Goal: Task Accomplishment & Management: Manage account settings

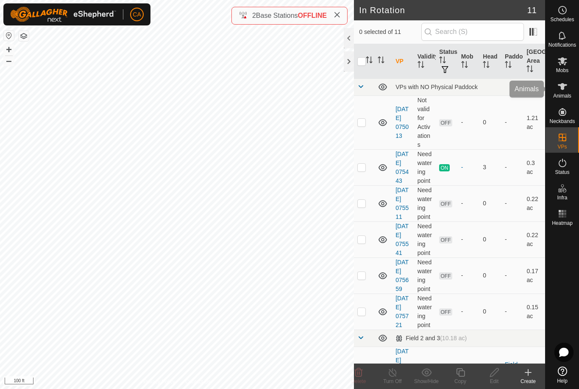
click at [566, 93] on span "Animals" at bounding box center [562, 95] width 18 height 5
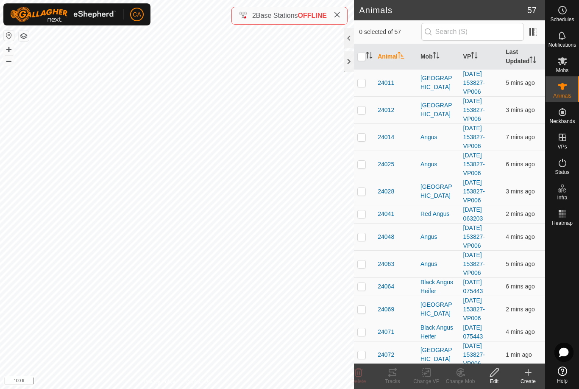
click at [370, 57] on icon "Activate to sort" at bounding box center [371, 58] width 3 height 2
click at [425, 56] on th "Mob" at bounding box center [438, 56] width 43 height 25
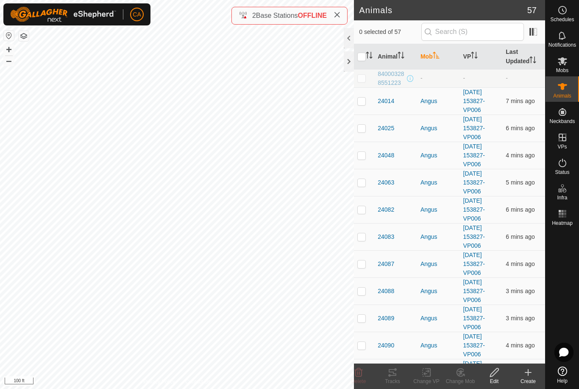
click at [429, 56] on th "Mob" at bounding box center [438, 56] width 43 height 25
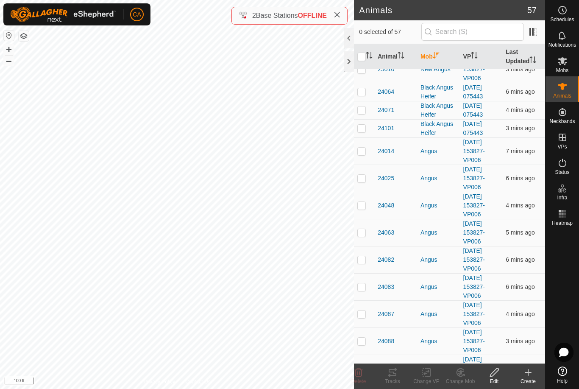
scroll to position [872, 0]
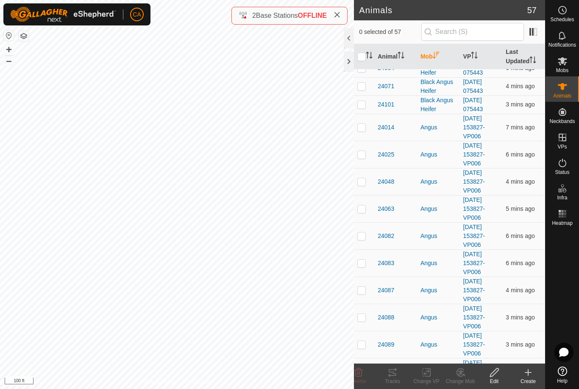
click at [359, 178] on p-checkbox at bounding box center [361, 181] width 8 height 7
checkbox input "true"
click at [364, 205] on p-checkbox at bounding box center [361, 208] width 8 height 7
checkbox input "true"
click at [359, 235] on td at bounding box center [364, 235] width 20 height 27
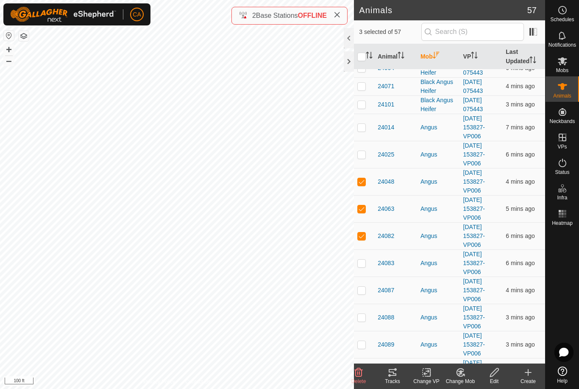
checkbox input "true"
click at [364, 260] on td at bounding box center [364, 262] width 20 height 27
checkbox input "true"
click at [361, 287] on p-checkbox at bounding box center [361, 290] width 8 height 7
checkbox input "true"
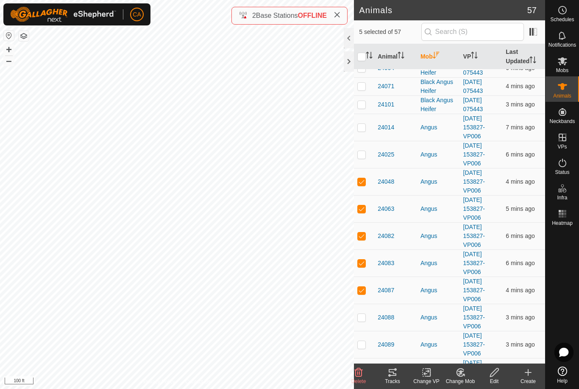
click at [364, 314] on td at bounding box center [364, 317] width 20 height 27
checkbox input "true"
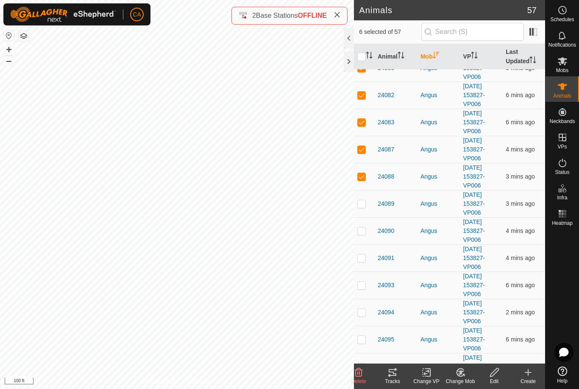
scroll to position [1015, 0]
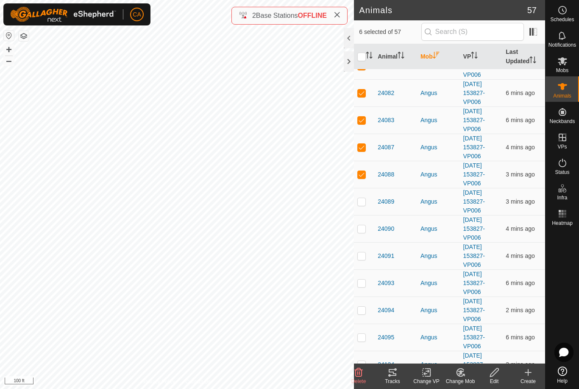
click at [361, 200] on td at bounding box center [364, 201] width 20 height 27
checkbox input "true"
click at [364, 223] on td at bounding box center [364, 228] width 20 height 27
checkbox input "true"
click at [365, 253] on td at bounding box center [364, 255] width 20 height 27
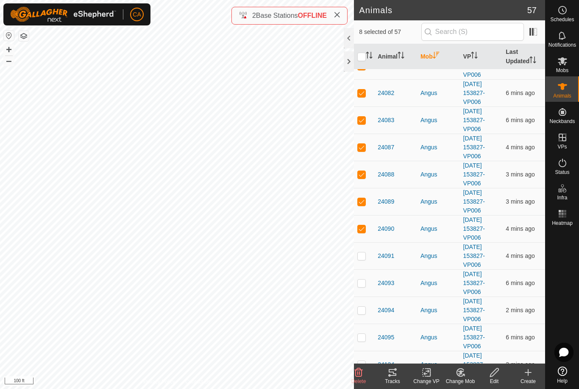
checkbox input "true"
click at [362, 279] on p-checkbox at bounding box center [361, 282] width 8 height 7
checkbox input "true"
click at [362, 305] on td at bounding box center [364, 309] width 20 height 27
click at [358, 307] on p-checkbox at bounding box center [361, 310] width 8 height 7
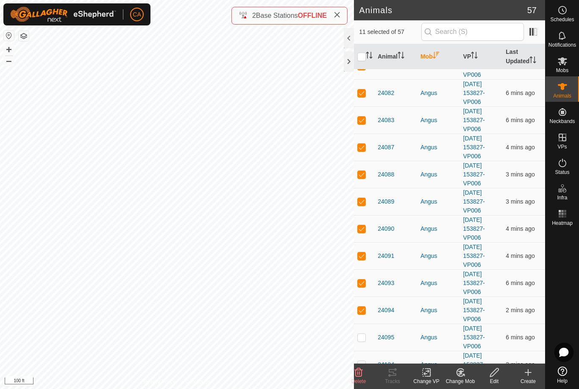
checkbox input "false"
click at [396, 381] on div "Tracks" at bounding box center [393, 381] width 34 height 8
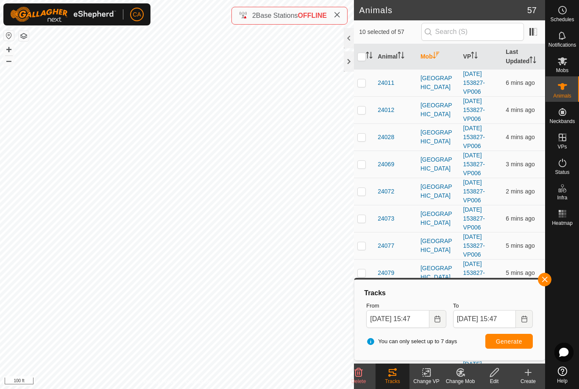
scroll to position [0, 0]
click at [359, 60] on input "checkbox" at bounding box center [361, 57] width 8 height 8
checkbox input "true"
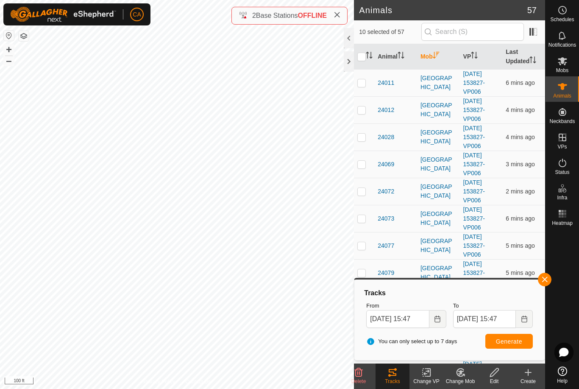
checkbox input "true"
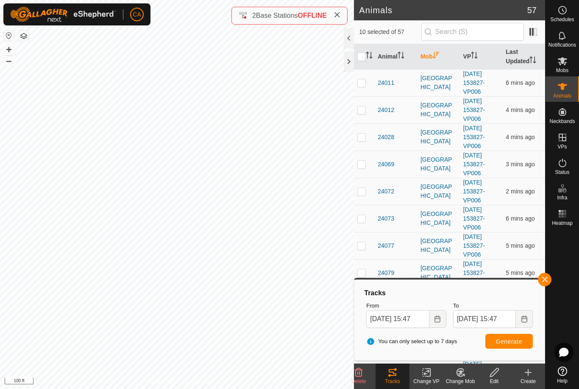
checkbox input "true"
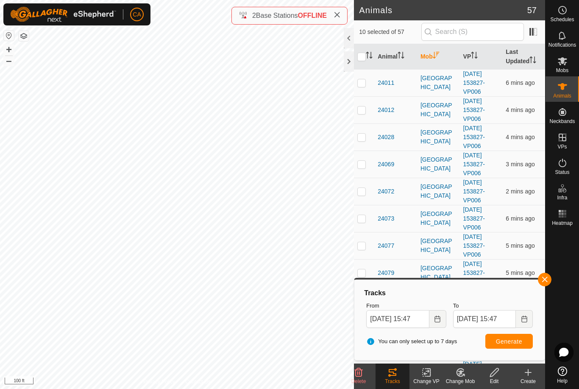
checkbox input "true"
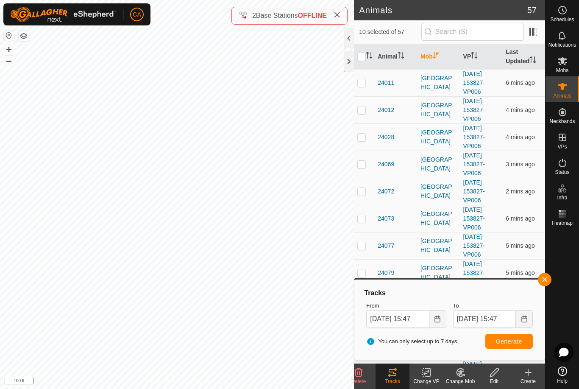
checkbox input "true"
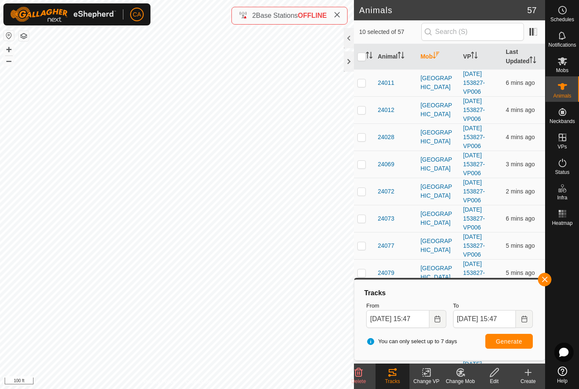
checkbox input "true"
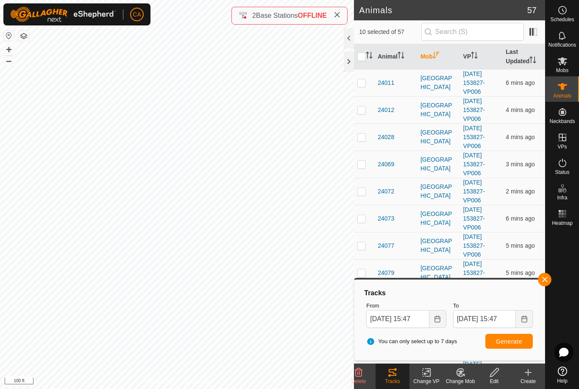
checkbox input "true"
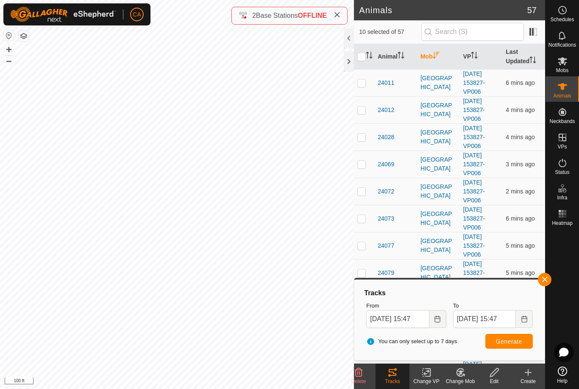
checkbox input "true"
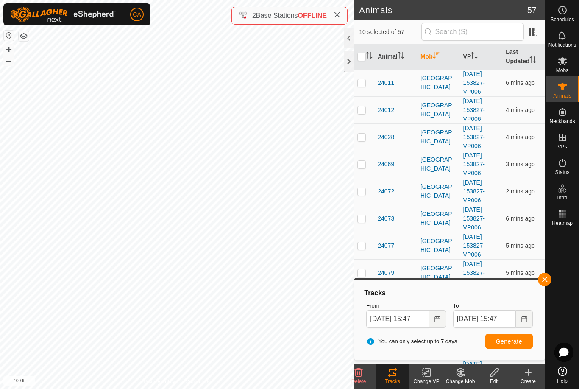
checkbox input "true"
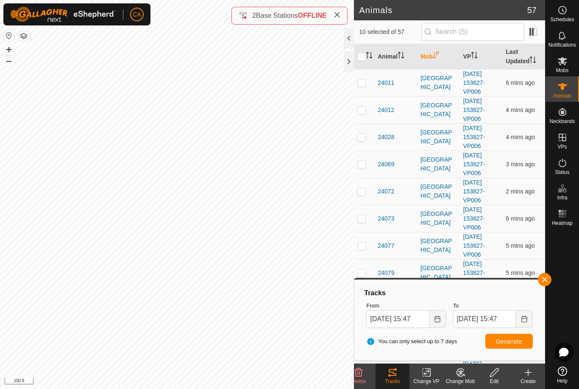
checkbox input "true"
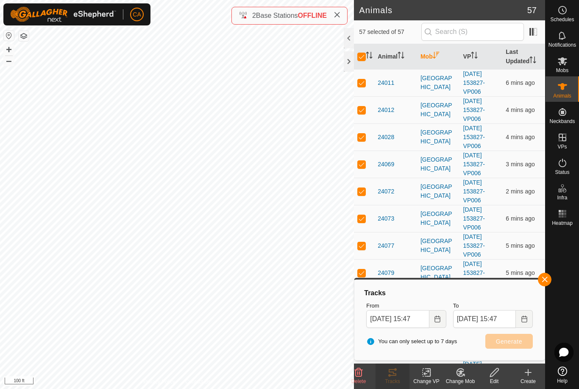
click at [359, 58] on input "checkbox" at bounding box center [361, 57] width 8 height 8
checkbox input "false"
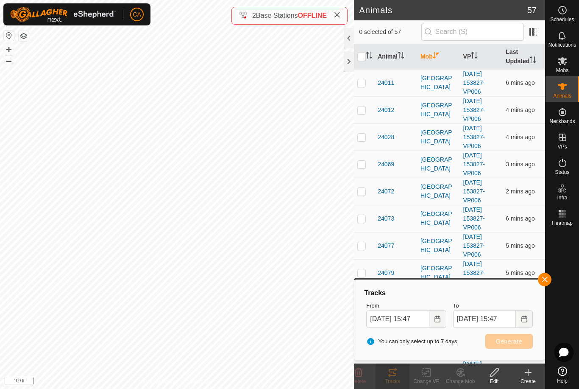
checkbox input "false"
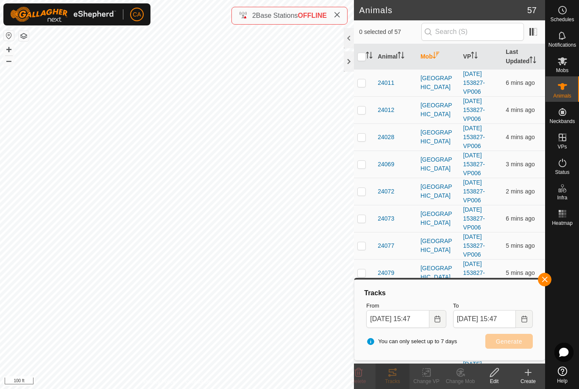
checkbox input "false"
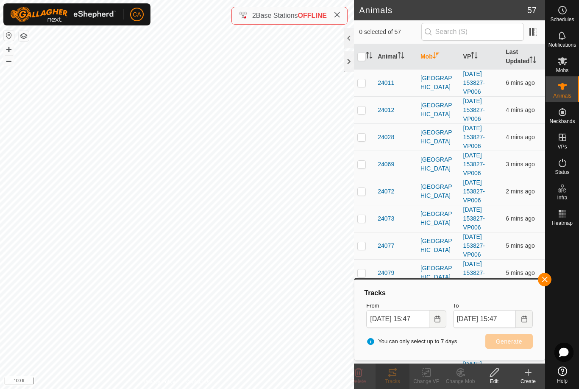
checkbox input "false"
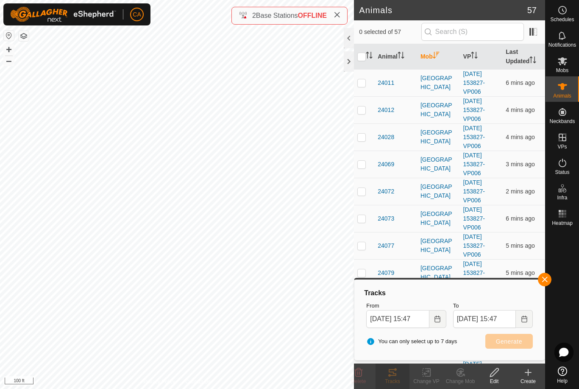
checkbox input "false"
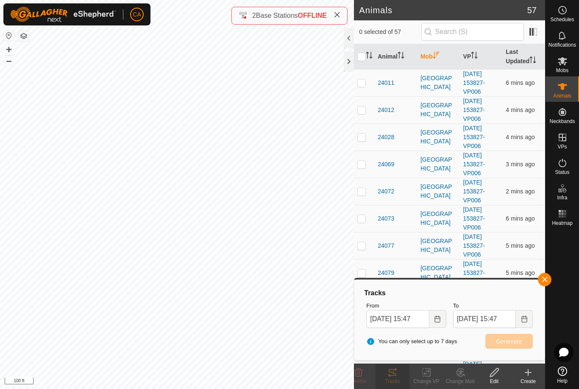
checkbox input "false"
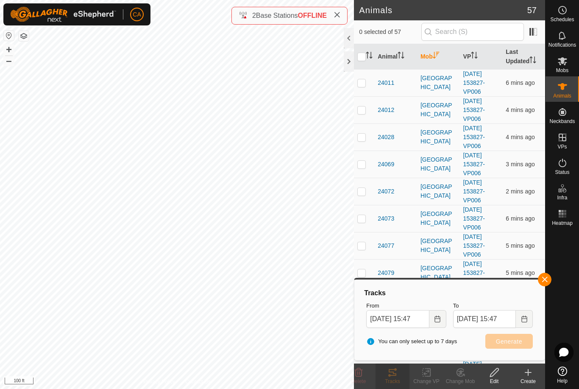
checkbox input "false"
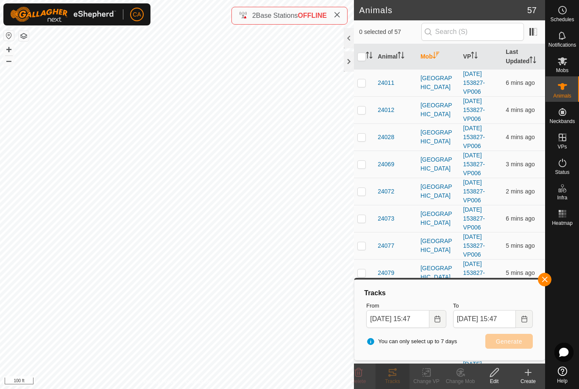
checkbox input "false"
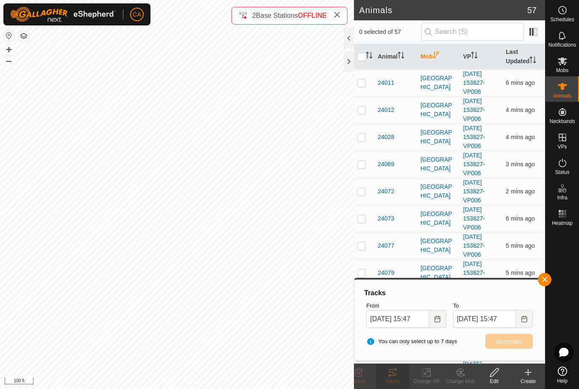
checkbox input "false"
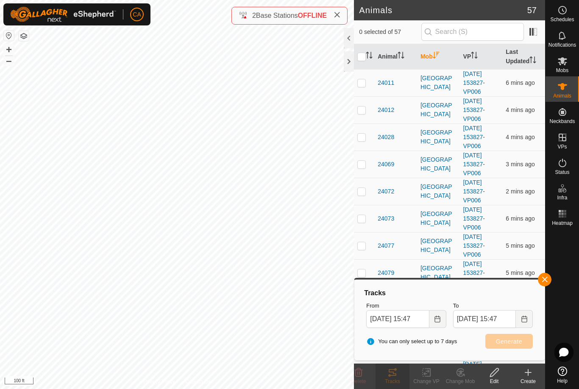
checkbox input "false"
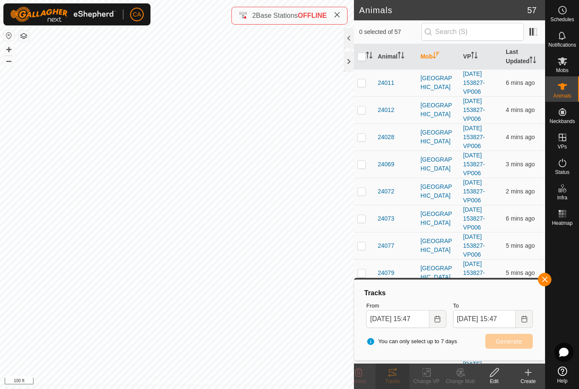
checkbox input "false"
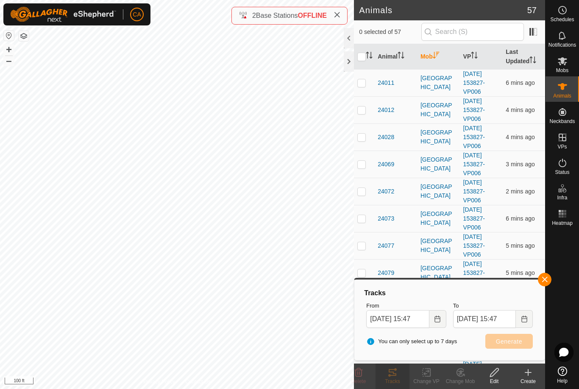
checkbox input "false"
click at [360, 86] on p-checkbox at bounding box center [361, 82] width 8 height 7
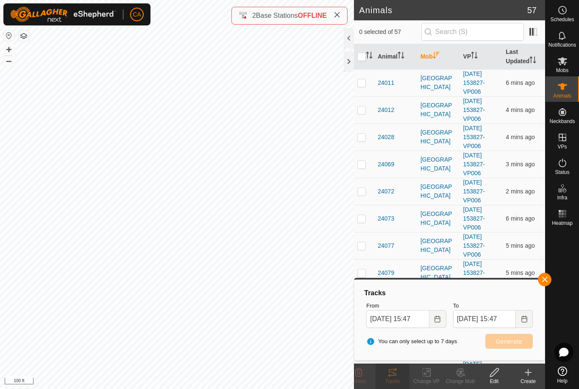
checkbox input "true"
click at [360, 114] on td at bounding box center [364, 109] width 20 height 27
checkbox input "true"
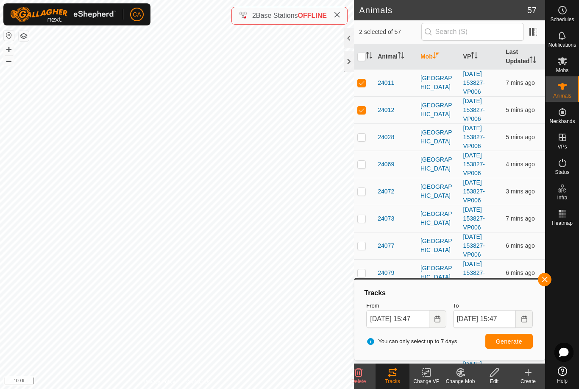
click at [366, 143] on td at bounding box center [364, 136] width 20 height 27
checkbox input "true"
click at [368, 167] on td at bounding box center [364, 164] width 20 height 27
checkbox input "true"
click at [365, 196] on td at bounding box center [364, 191] width 20 height 27
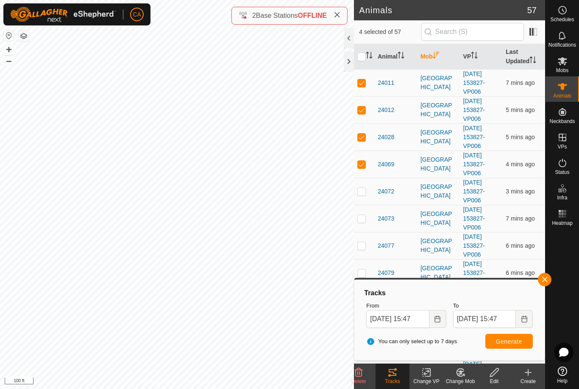
checkbox input "true"
click at [365, 221] on p-checkbox at bounding box center [361, 218] width 8 height 7
checkbox input "true"
click at [364, 249] on td at bounding box center [364, 245] width 20 height 27
checkbox input "true"
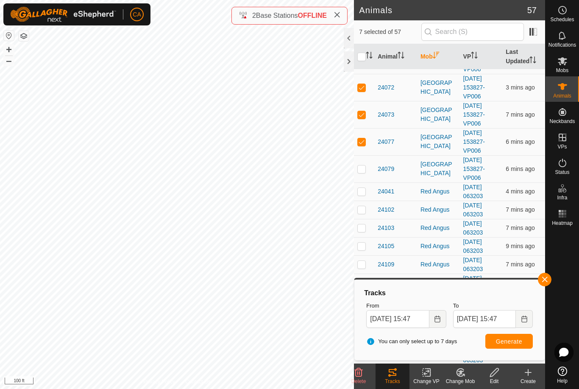
scroll to position [109, 0]
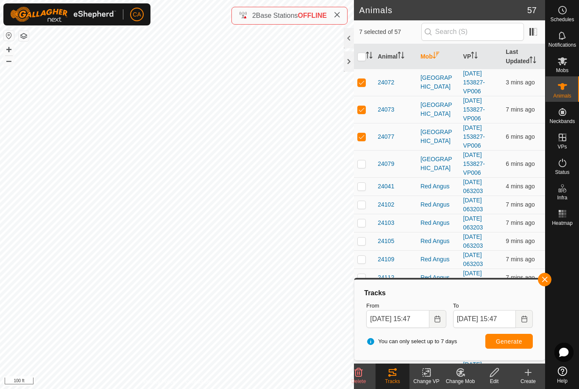
click at [366, 158] on td at bounding box center [364, 163] width 20 height 27
checkbox input "true"
click at [506, 347] on button "Generate" at bounding box center [509, 341] width 47 height 15
click at [541, 285] on button "button" at bounding box center [545, 280] width 14 height 14
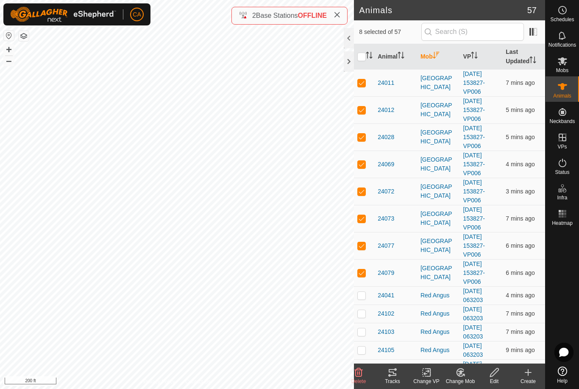
scroll to position [0, 0]
click at [362, 82] on p-checkbox at bounding box center [361, 82] width 8 height 7
checkbox input "false"
click at [358, 60] on input "checkbox" at bounding box center [361, 57] width 8 height 8
checkbox input "true"
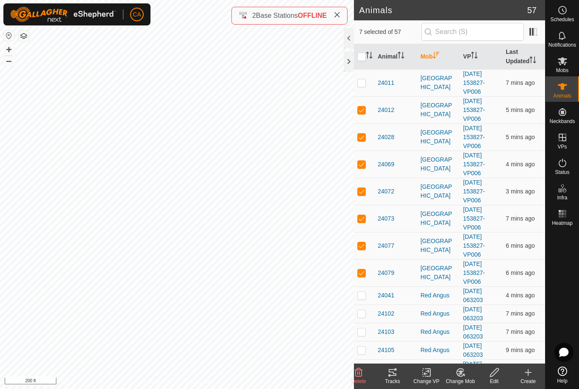
checkbox input "true"
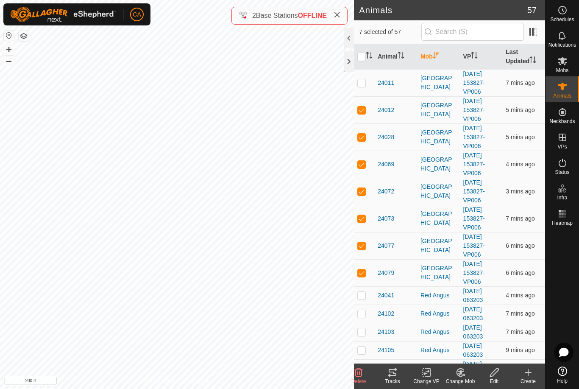
checkbox input "true"
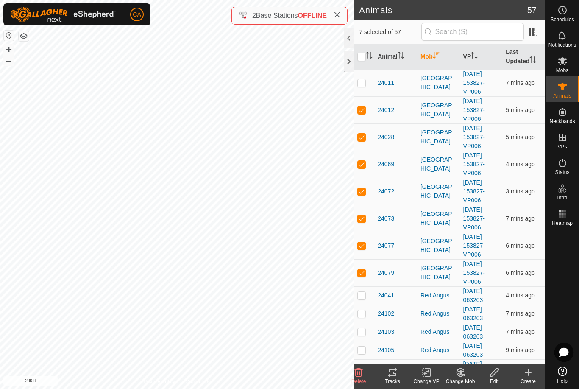
checkbox input "true"
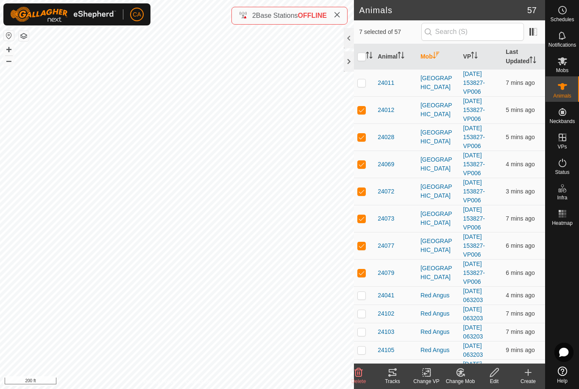
checkbox input "true"
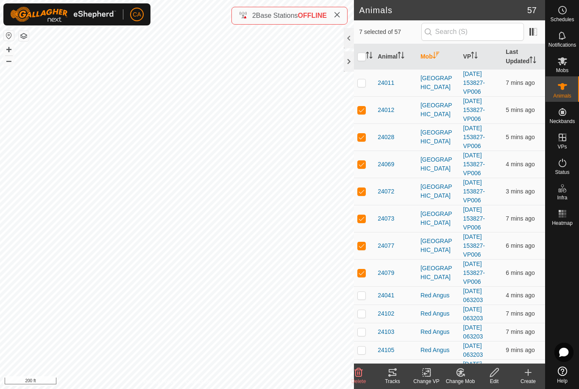
checkbox input "true"
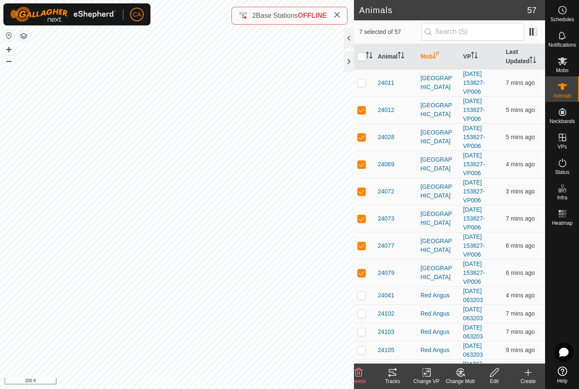
checkbox input "true"
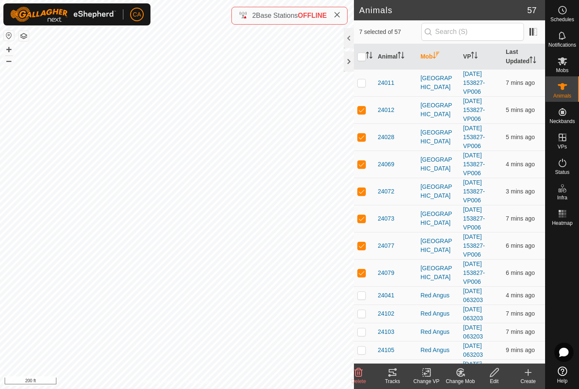
checkbox input "true"
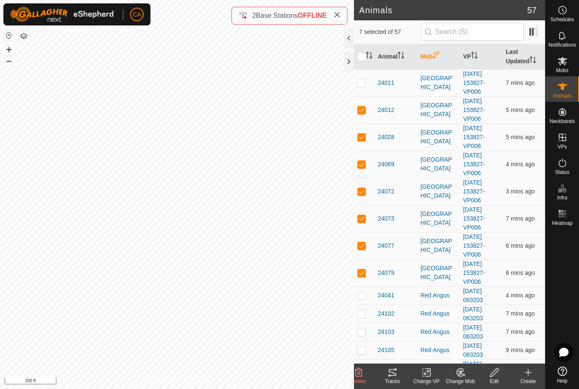
checkbox input "true"
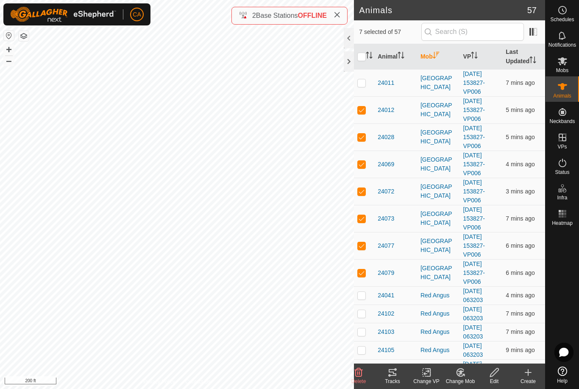
checkbox input "true"
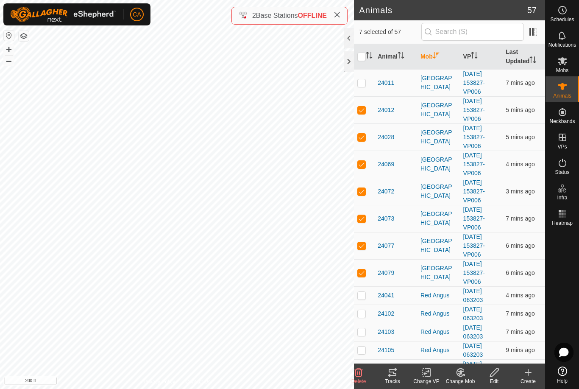
checkbox input "true"
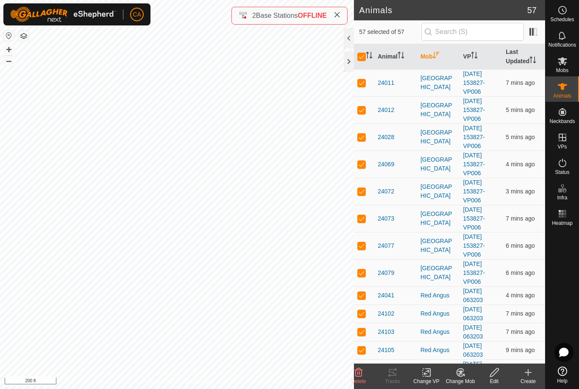
click at [364, 59] on input "checkbox" at bounding box center [361, 57] width 8 height 8
checkbox input "false"
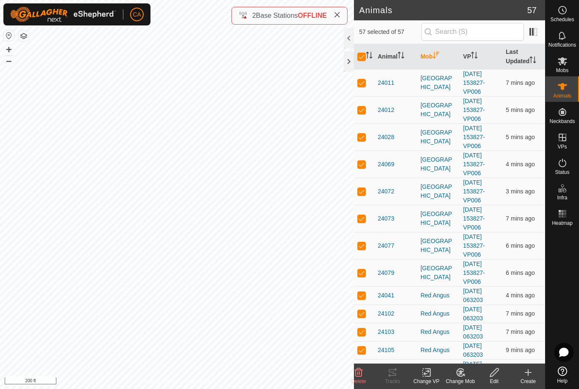
checkbox input "false"
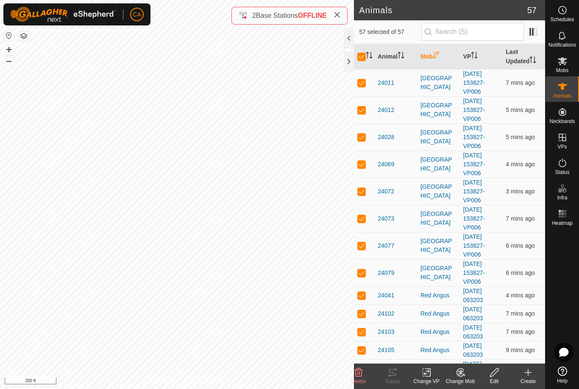
checkbox input "false"
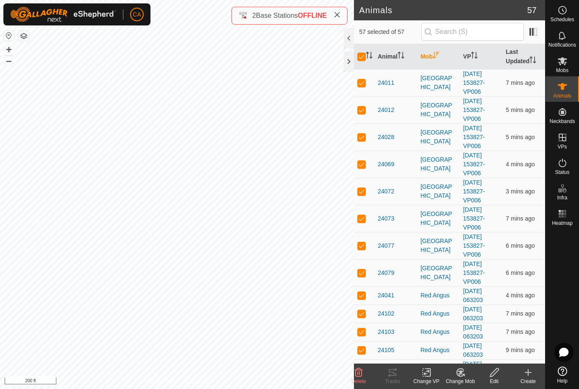
checkbox input "false"
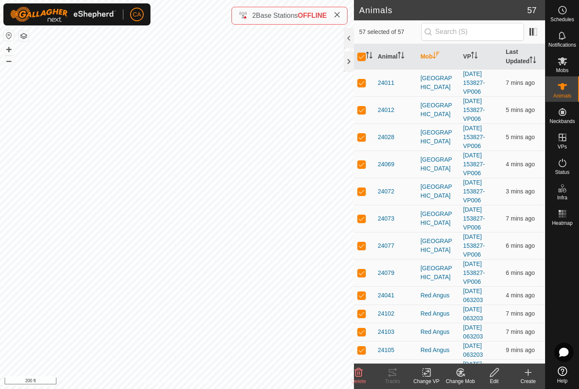
checkbox input "false"
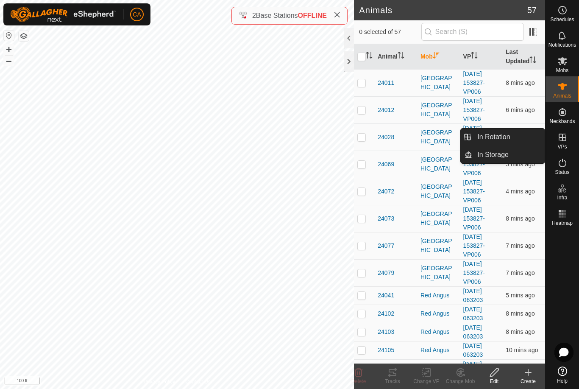
click at [507, 142] on span "In Rotation" at bounding box center [493, 137] width 33 height 10
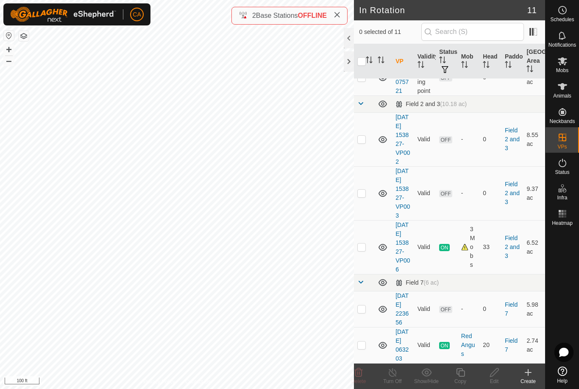
scroll to position [323, 0]
click at [366, 243] on p-checkbox at bounding box center [361, 246] width 8 height 7
click at [365, 243] on p-checkbox at bounding box center [361, 246] width 8 height 7
click at [364, 190] on p-checkbox at bounding box center [361, 193] width 8 height 7
click at [363, 190] on p-checkbox at bounding box center [361, 193] width 8 height 7
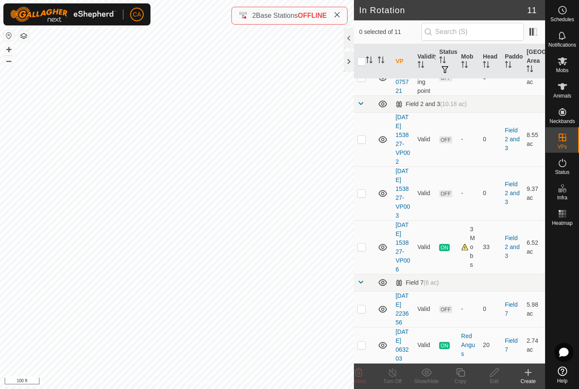
click at [366, 136] on p-checkbox at bounding box center [361, 139] width 8 height 7
click at [497, 375] on icon at bounding box center [494, 372] width 11 height 10
